Goal: Information Seeking & Learning: Learn about a topic

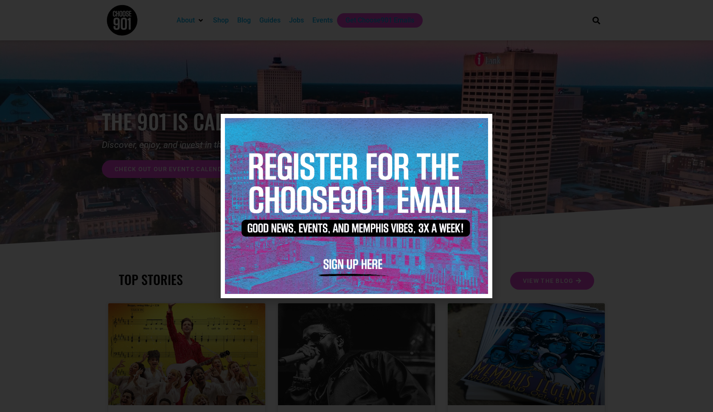
click at [479, 125] on icon "Close" at bounding box center [480, 125] width 6 height 6
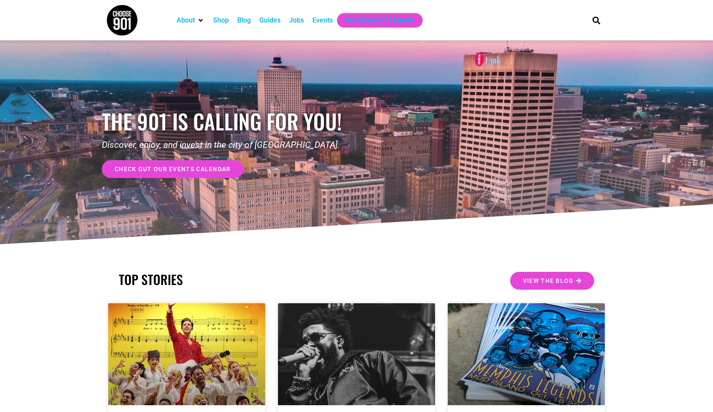
click at [299, 18] on div "Jobs" at bounding box center [296, 20] width 15 height 10
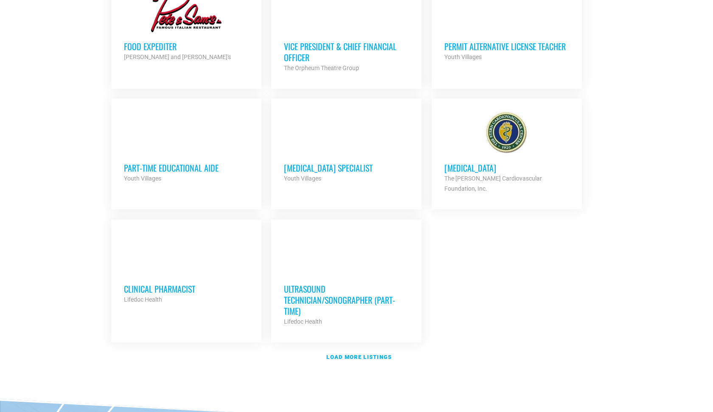
scroll to position [881, 0]
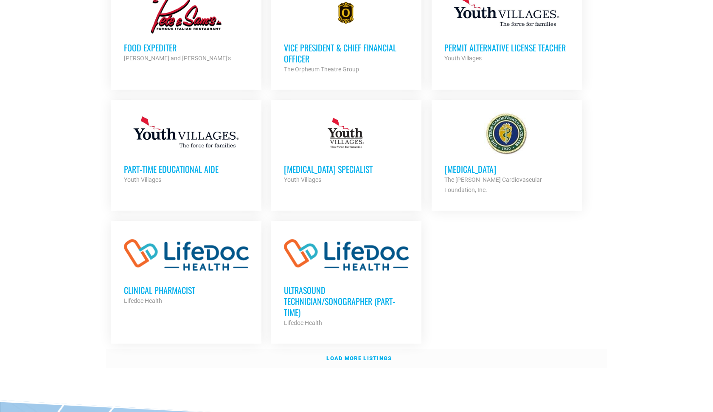
click at [344, 350] on link "Load more listings" at bounding box center [356, 358] width 501 height 20
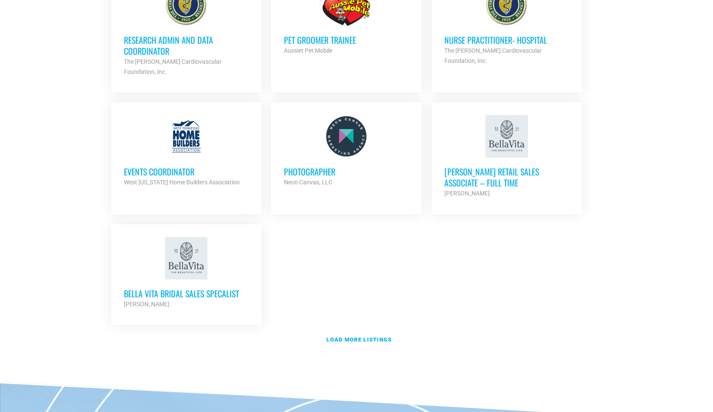
scroll to position [1791, 0]
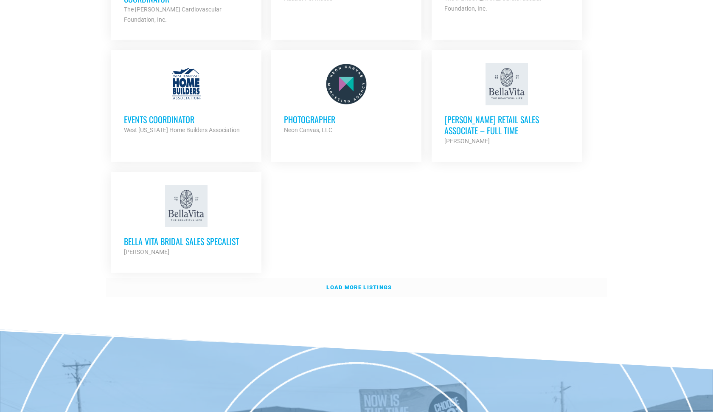
click at [373, 284] on strong "Load more listings" at bounding box center [358, 287] width 65 height 6
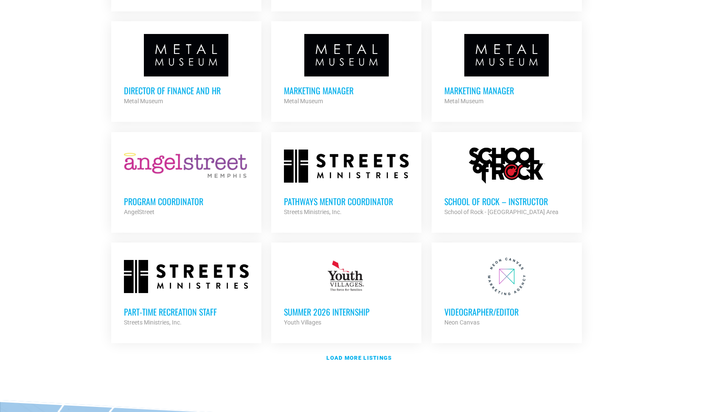
scroll to position [2429, 0]
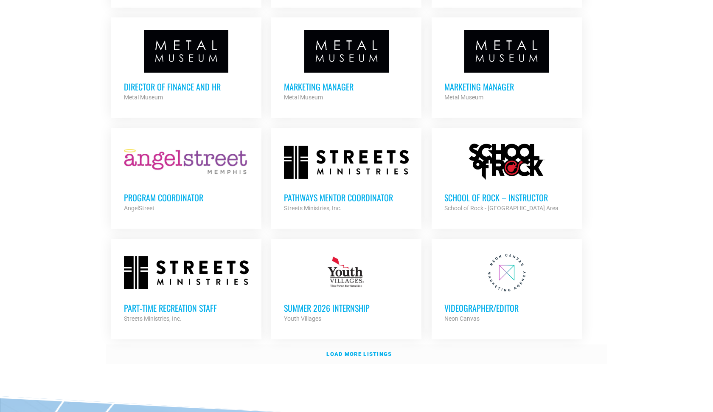
click at [356, 350] on strong "Load more listings" at bounding box center [358, 353] width 65 height 6
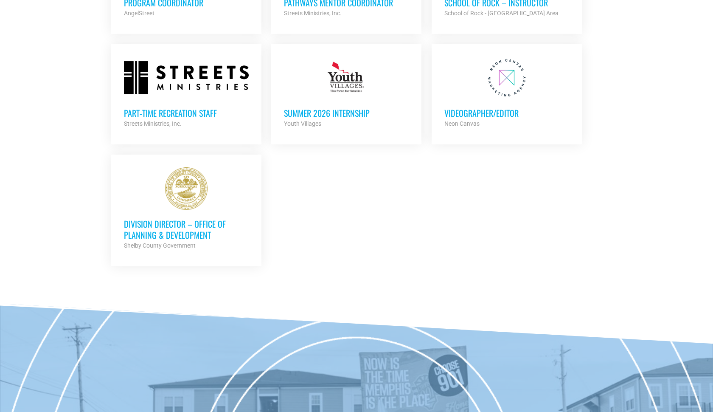
scroll to position [2643, 0]
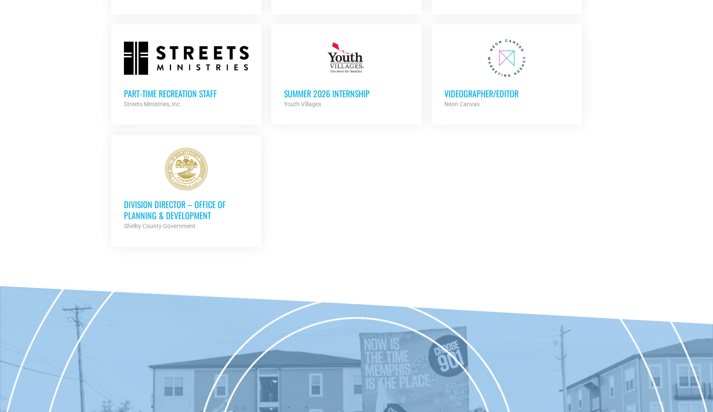
click at [177, 88] on h3 "Part-time Recreation Staff" at bounding box center [186, 93] width 125 height 11
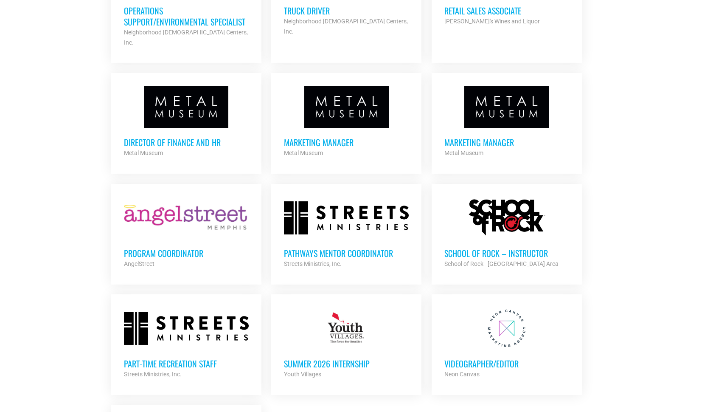
scroll to position [2373, 0]
click at [286, 197] on div at bounding box center [346, 218] width 125 height 42
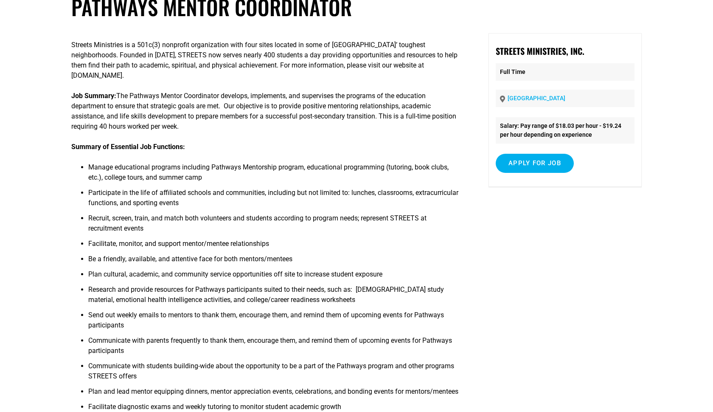
scroll to position [57, 0]
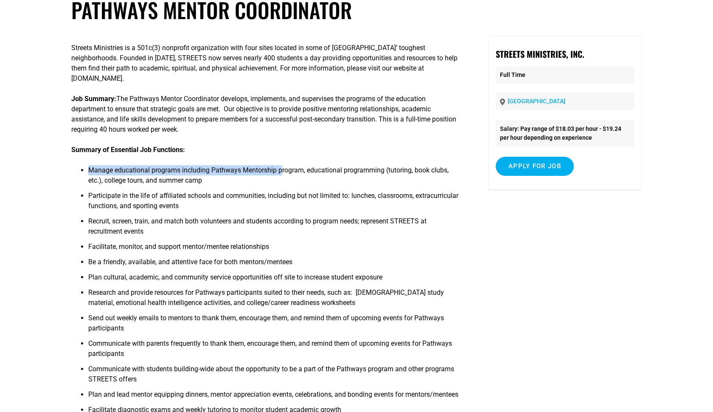
click at [287, 237] on li "Recruit, screen, train, and match both volunteers and students according to pro…" at bounding box center [274, 228] width 372 height 25
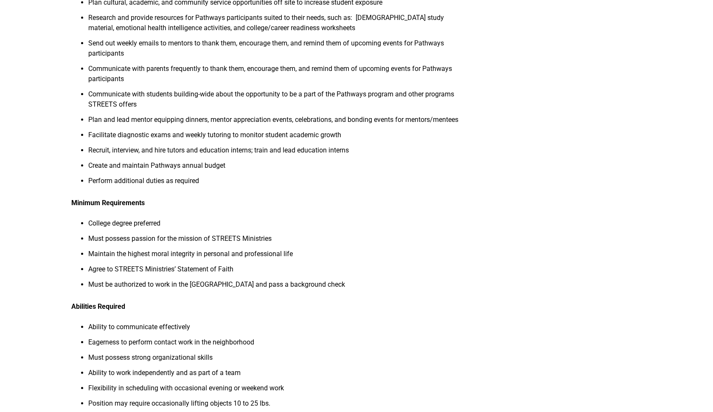
scroll to position [333, 0]
